Goal: Task Accomplishment & Management: Manage account settings

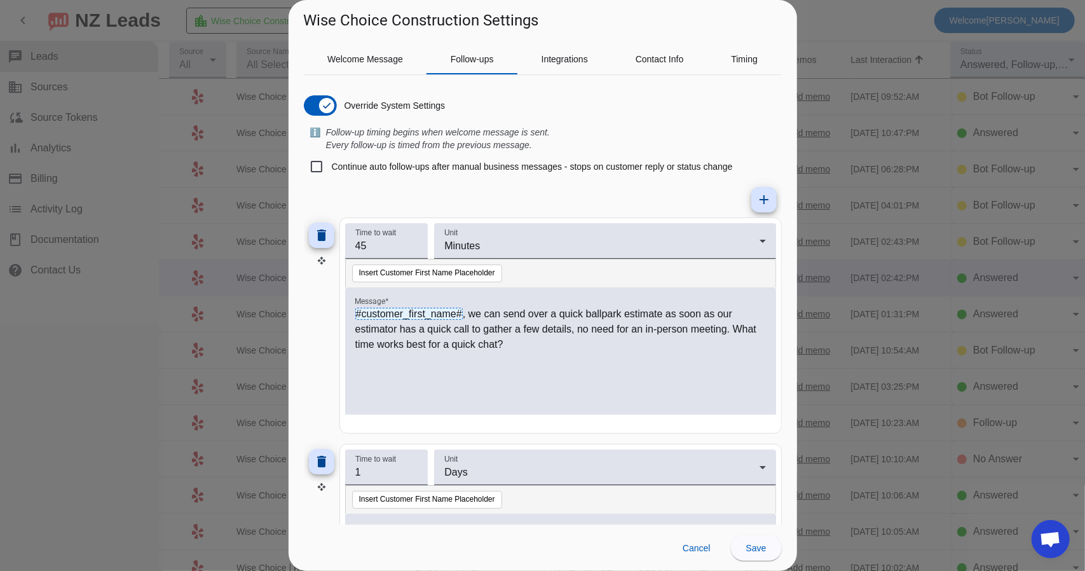
scroll to position [817, 0]
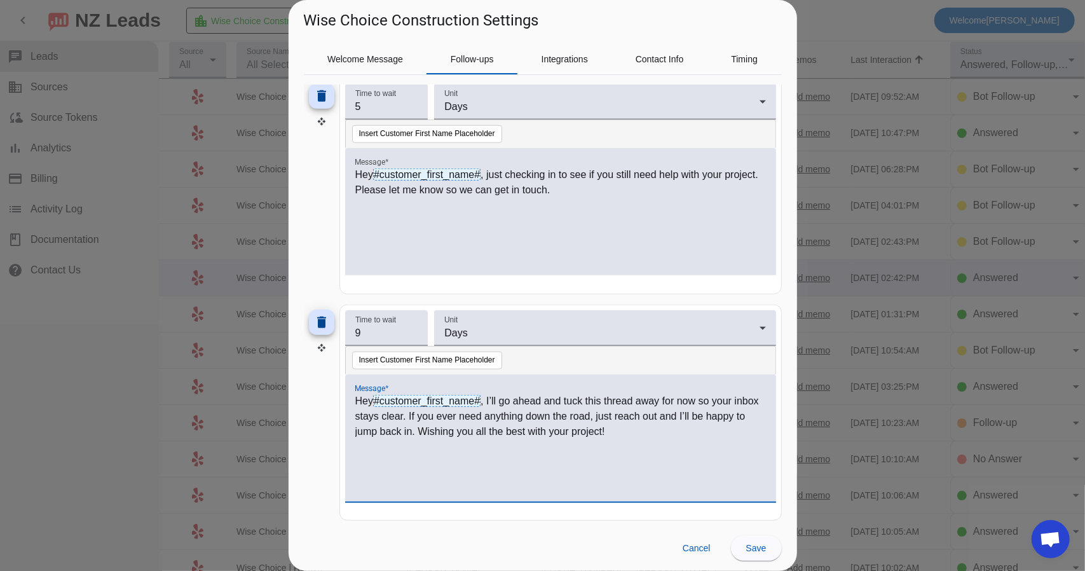
click at [822, 27] on div at bounding box center [542, 285] width 1085 height 571
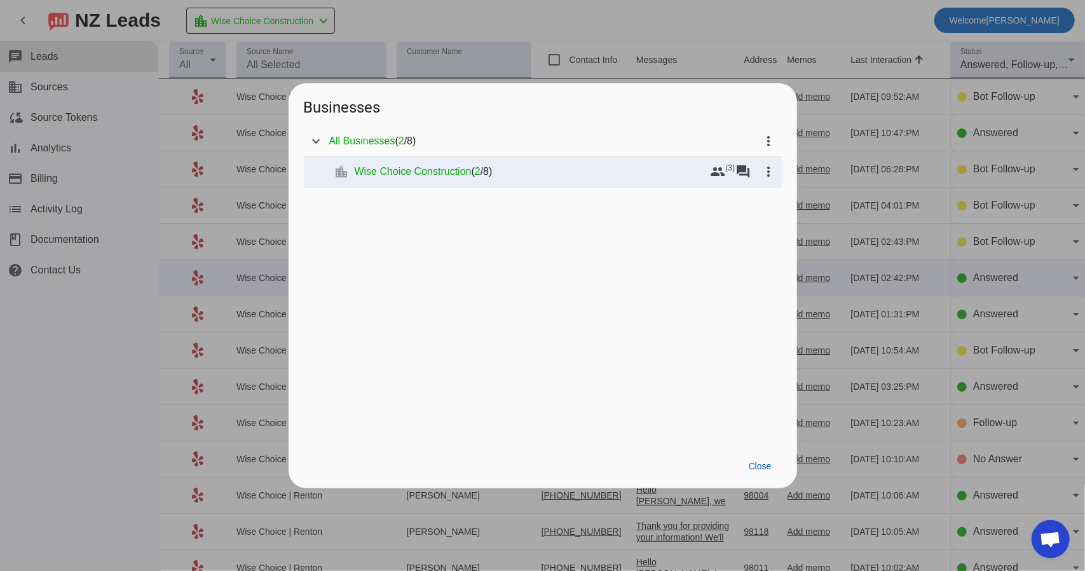
click at [794, 34] on div at bounding box center [542, 285] width 1085 height 571
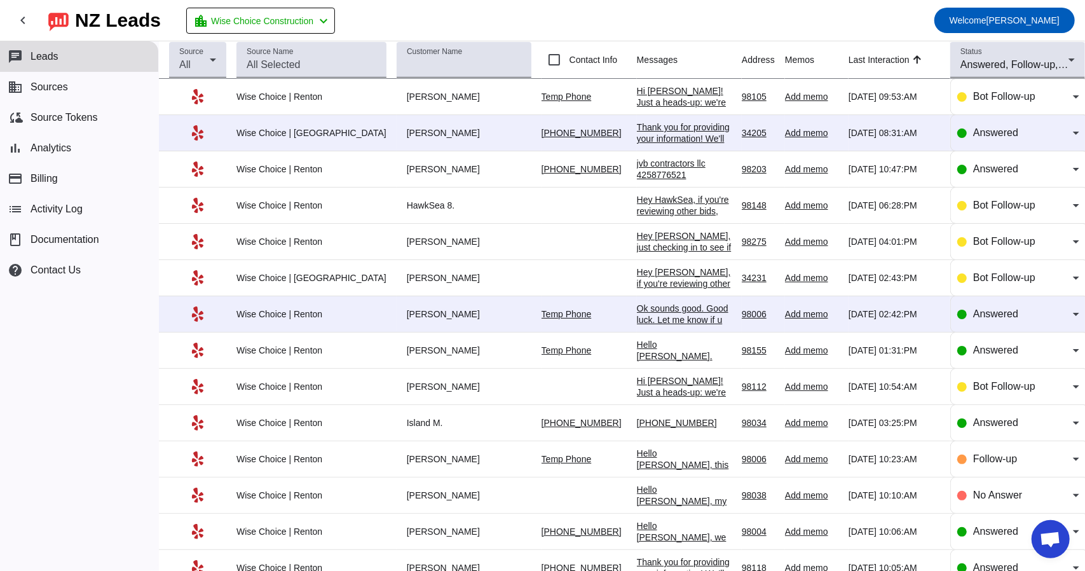
scroll to position [2116, 0]
click at [641, 130] on div "Thank you for providing your information! We'll get back to you as soon as poss…" at bounding box center [684, 144] width 95 height 46
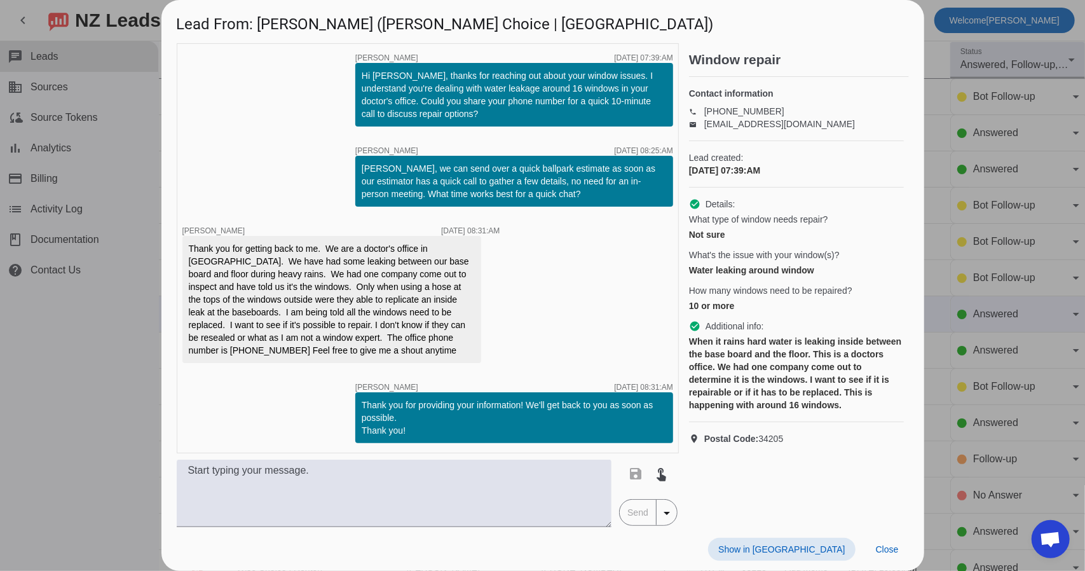
click at [133, 86] on div at bounding box center [542, 285] width 1085 height 571
